Goal: Check status

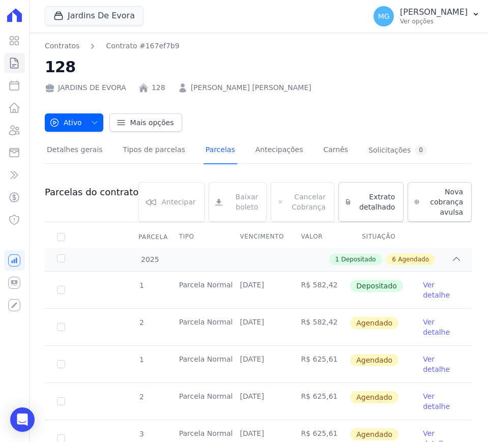
scroll to position [85, 0]
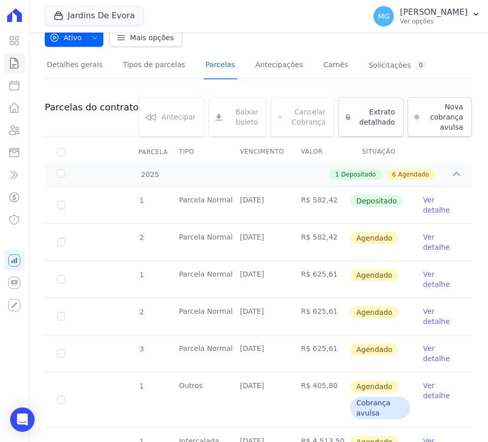
click at [239, 18] on div "Jardins De Evora CONSTRUTORA [PERSON_NAME] LTDA JARDINS DE [GEOGRAPHIC_DATA] JA…" at bounding box center [203, 16] width 317 height 34
